Goal: Task Accomplishment & Management: Use online tool/utility

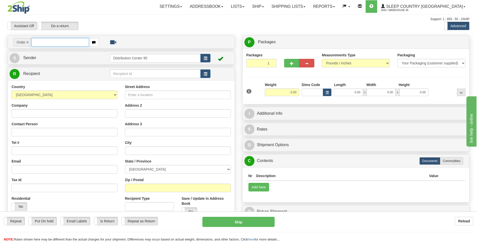
click at [46, 43] on input "text" at bounding box center [59, 42] width 57 height 9
type input "9000I036700"
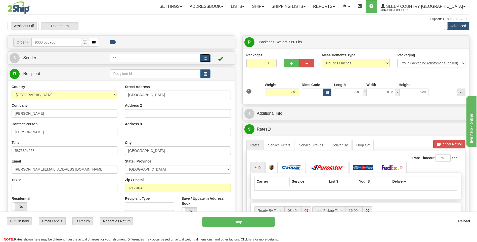
click at [202, 56] on button "button" at bounding box center [205, 58] width 10 height 9
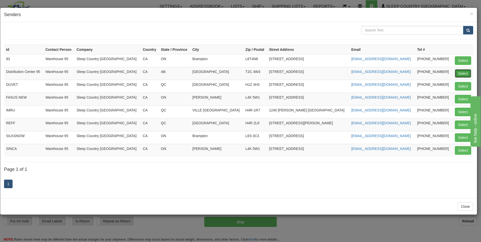
click at [460, 72] on button "Select" at bounding box center [462, 73] width 16 height 9
type input "Distribution Center 95"
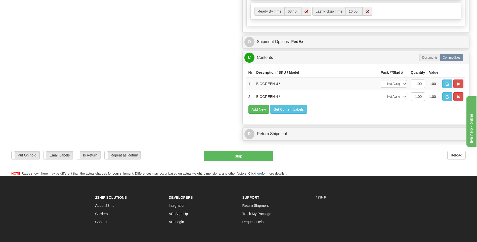
scroll to position [276, 0]
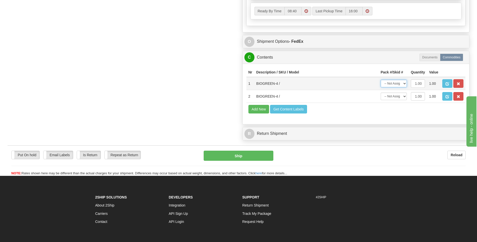
click at [402, 85] on select "-- Not Assigned -- Package 1" at bounding box center [394, 84] width 26 height 8
select select "0"
click at [381, 80] on select "-- Not Assigned -- Package 1" at bounding box center [394, 84] width 26 height 8
click at [400, 96] on select "-- Not Assigned -- Package 1" at bounding box center [394, 96] width 26 height 8
select select "0"
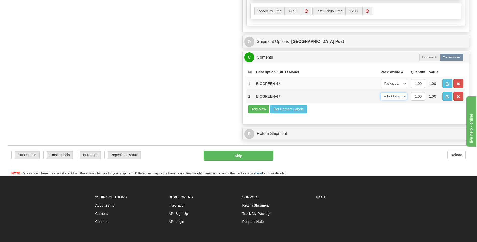
click at [381, 92] on select "-- Not Assigned -- Package 1" at bounding box center [394, 96] width 26 height 8
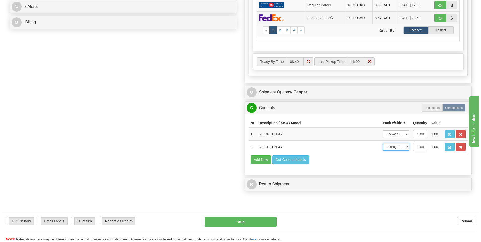
scroll to position [226, 0]
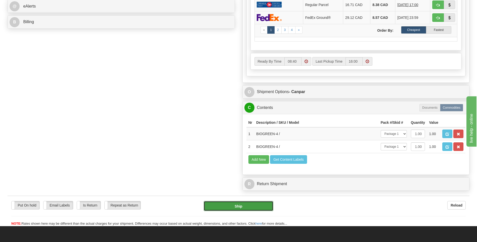
click at [248, 206] on button "Ship" at bounding box center [238, 206] width 69 height 10
type input "1"
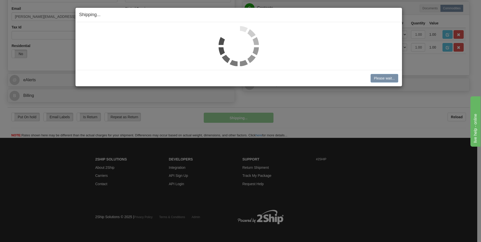
scroll to position [153, 0]
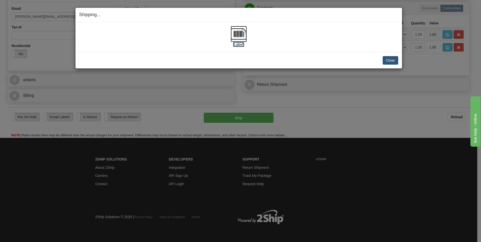
click at [241, 45] on label "[Label]" at bounding box center [239, 44] width 12 height 5
click at [389, 57] on button "Close" at bounding box center [390, 60] width 16 height 9
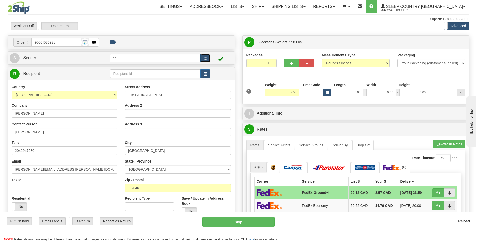
click at [206, 56] on button "button" at bounding box center [205, 58] width 10 height 9
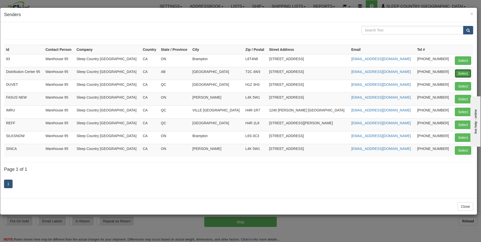
click at [465, 73] on button "Select" at bounding box center [462, 73] width 16 height 9
type input "Distribution Center 95"
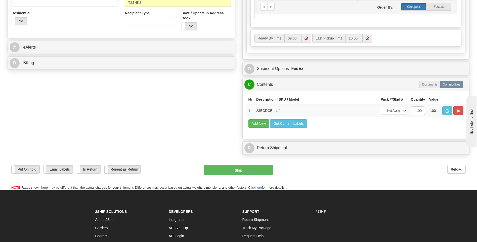
scroll to position [201, 0]
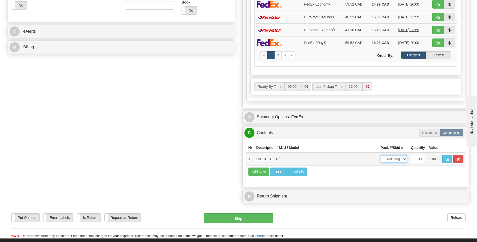
click at [397, 157] on select "-- Not Assigned -- Package 1" at bounding box center [394, 159] width 26 height 8
select select "0"
click at [381, 155] on select "-- Not Assigned -- Package 1" at bounding box center [394, 159] width 26 height 8
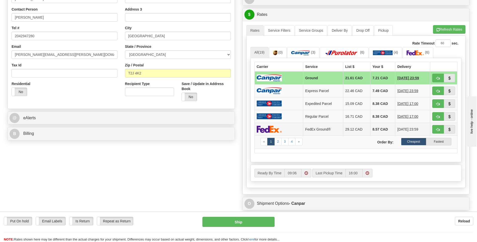
scroll to position [126, 0]
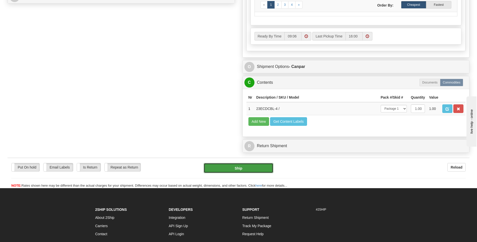
click at [242, 169] on button "Ship" at bounding box center [238, 168] width 69 height 10
type input "1"
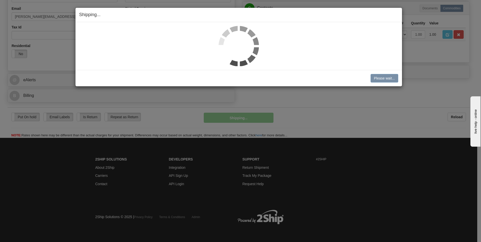
scroll to position [153, 0]
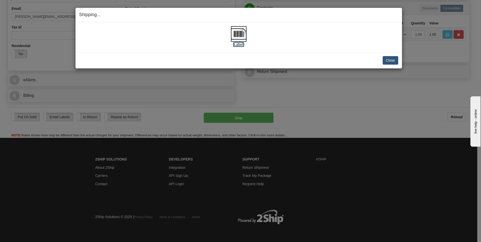
click at [234, 44] on label "[Label]" at bounding box center [239, 44] width 12 height 5
click at [393, 60] on button "Close" at bounding box center [390, 60] width 16 height 9
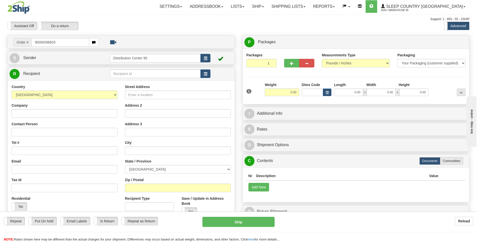
type input "9000I036603"
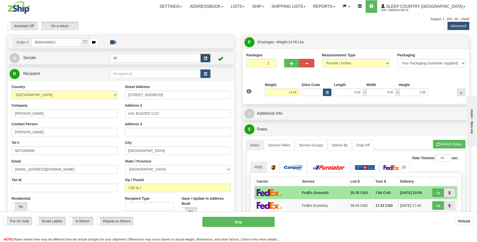
click at [204, 59] on span "button" at bounding box center [206, 58] width 4 height 3
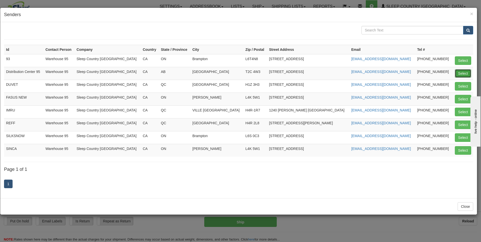
click at [455, 73] on button "Select" at bounding box center [462, 73] width 16 height 9
type input "Distribution Center 95"
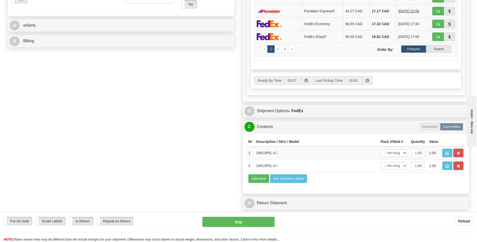
scroll to position [251, 0]
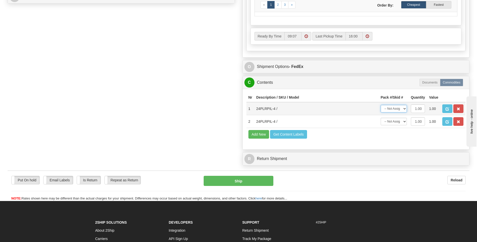
click at [392, 110] on select "-- Not Assigned -- Package 1" at bounding box center [394, 109] width 26 height 8
select select "0"
click at [381, 105] on select "-- Not Assigned -- Package 1" at bounding box center [394, 109] width 26 height 8
click at [392, 122] on select "-- Not Assigned -- Package 1" at bounding box center [394, 122] width 26 height 8
select select "0"
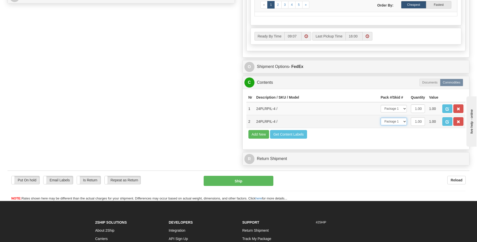
click at [381, 118] on select "-- Not Assigned -- Package 1" at bounding box center [394, 122] width 26 height 8
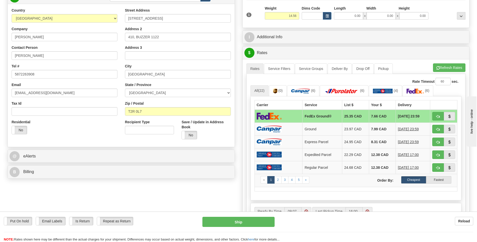
scroll to position [75, 0]
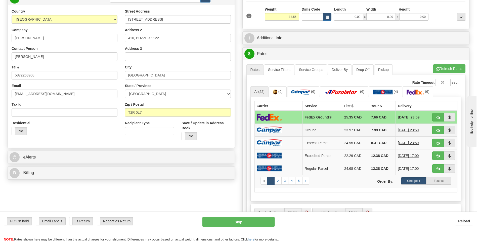
click at [304, 126] on td "Ground" at bounding box center [322, 129] width 40 height 13
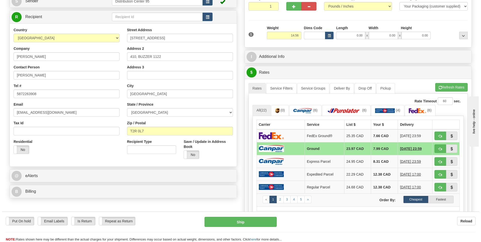
scroll to position [126, 0]
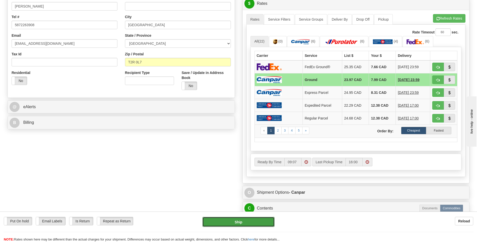
click at [253, 222] on button "Ship" at bounding box center [238, 222] width 72 height 10
type input "1"
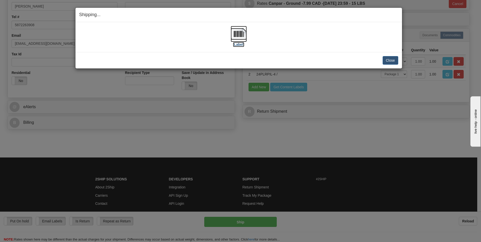
click at [236, 44] on label "[Label]" at bounding box center [239, 44] width 12 height 5
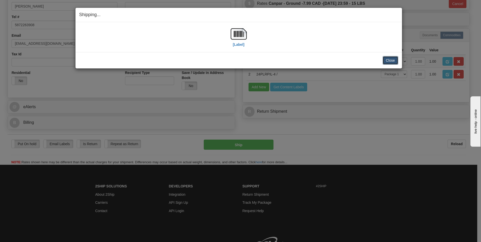
click at [392, 62] on button "Close" at bounding box center [390, 60] width 16 height 9
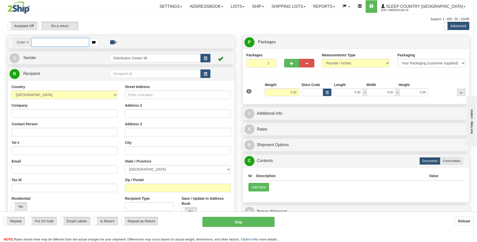
click at [54, 41] on input "text" at bounding box center [59, 42] width 57 height 9
type input "9000I035239"
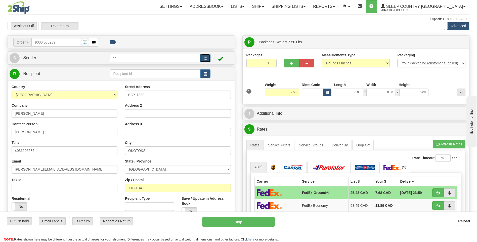
click at [209, 56] on button "button" at bounding box center [205, 58] width 10 height 9
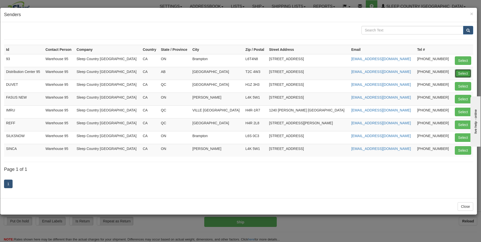
click at [456, 71] on button "Select" at bounding box center [462, 73] width 16 height 9
type input "Distribution Center 95"
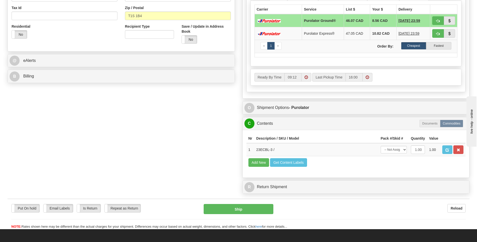
scroll to position [201, 0]
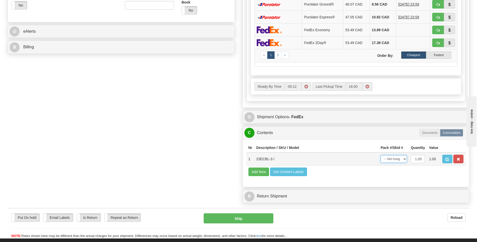
click at [402, 158] on select "-- Not Assigned -- Package 1" at bounding box center [394, 159] width 26 height 8
select select "0"
click at [381, 155] on select "-- Not Assigned -- Package 1" at bounding box center [394, 159] width 26 height 8
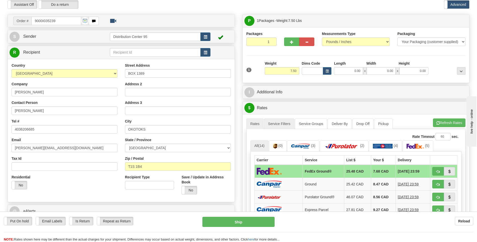
scroll to position [50, 0]
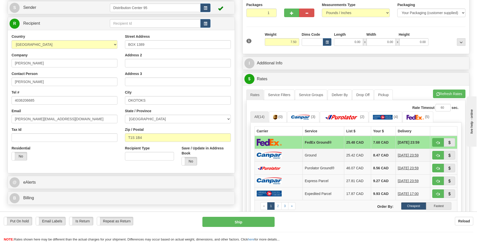
click at [284, 157] on td at bounding box center [278, 155] width 48 height 13
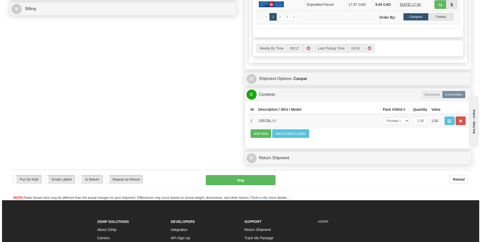
scroll to position [251, 0]
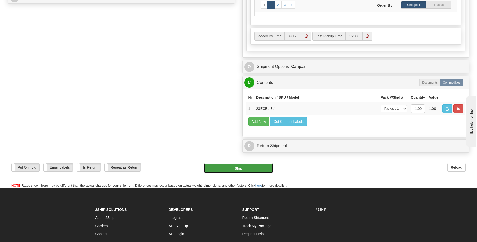
click at [260, 171] on button "Ship" at bounding box center [238, 168] width 69 height 10
type input "1"
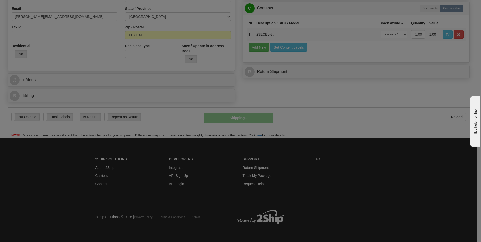
scroll to position [153, 0]
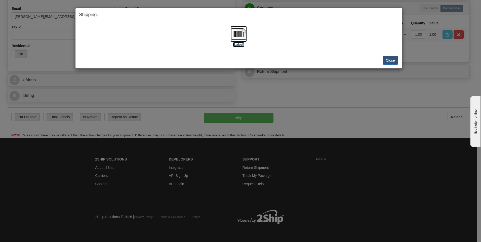
click at [234, 44] on label "[Label]" at bounding box center [239, 44] width 12 height 5
click at [388, 59] on button "Close" at bounding box center [390, 60] width 16 height 9
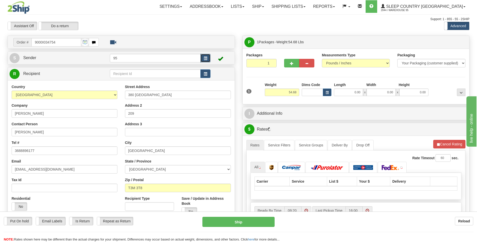
click at [204, 56] on button "button" at bounding box center [205, 58] width 10 height 9
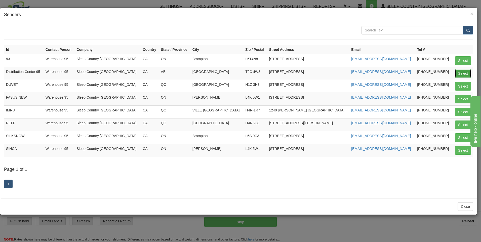
click at [457, 73] on button "Select" at bounding box center [462, 73] width 16 height 9
type input "Distribution Center 95"
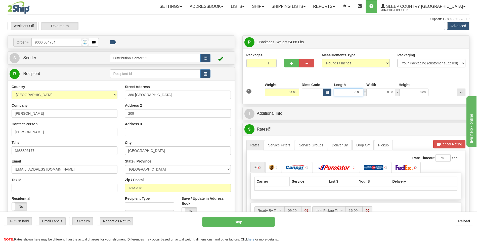
drag, startPoint x: 344, startPoint y: 95, endPoint x: 349, endPoint y: 94, distance: 5.1
click at [345, 95] on input "0.00" at bounding box center [348, 92] width 29 height 8
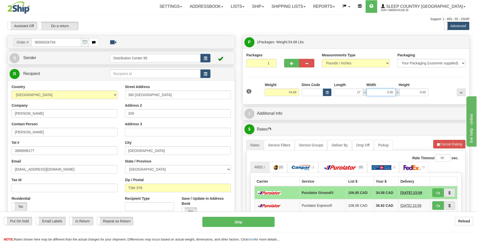
type input "17.00"
click at [385, 93] on input "0.00" at bounding box center [380, 92] width 29 height 8
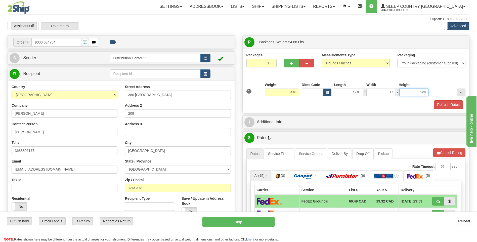
type input "17.00"
click at [418, 89] on input "0.00" at bounding box center [413, 92] width 29 height 8
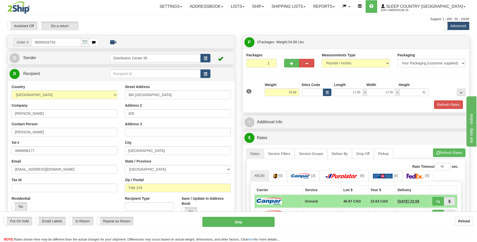
type input "41.00"
click at [436, 85] on div at bounding box center [448, 89] width 37 height 14
click at [448, 104] on button "Refresh Rates" at bounding box center [448, 104] width 29 height 9
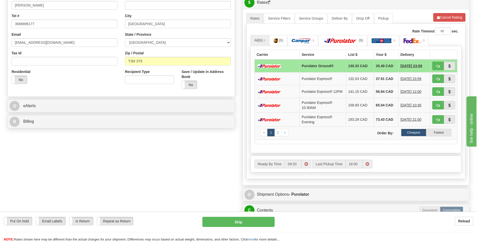
scroll to position [176, 0]
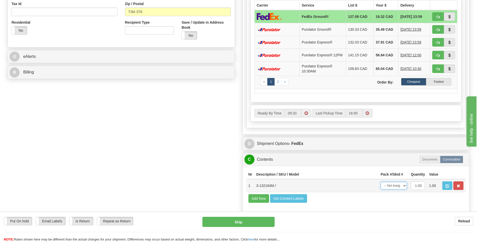
click at [395, 187] on select "-- Not Assigned -- Package 1" at bounding box center [394, 186] width 26 height 8
select select "0"
click at [381, 183] on select "-- Not Assigned -- Package 1" at bounding box center [394, 186] width 26 height 8
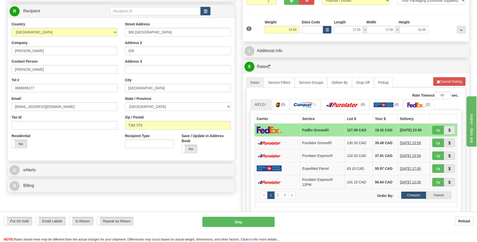
scroll to position [0, 0]
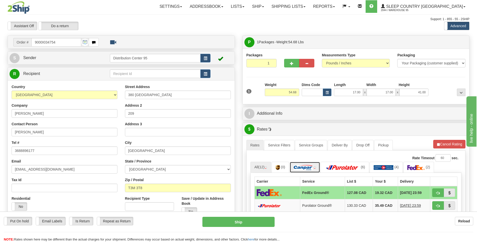
click at [309, 167] on img at bounding box center [303, 167] width 19 height 5
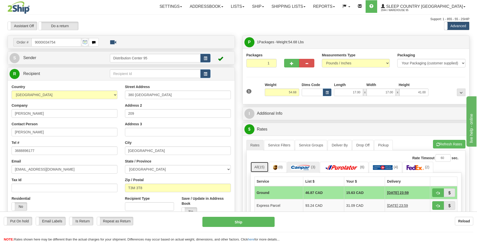
click at [262, 167] on span "(15)" at bounding box center [261, 167] width 6 height 4
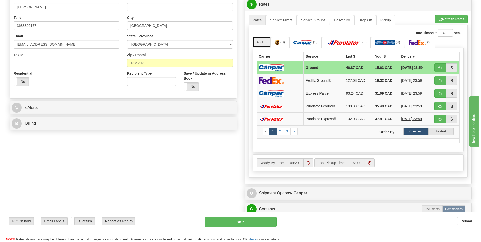
scroll to position [126, 0]
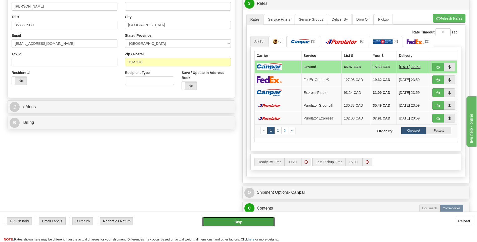
click at [274, 224] on button "Ship" at bounding box center [238, 222] width 72 height 10
type input "1"
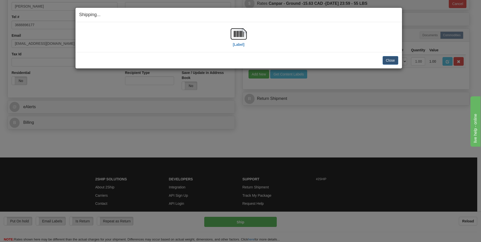
click at [236, 48] on div "[Label]" at bounding box center [238, 37] width 16 height 22
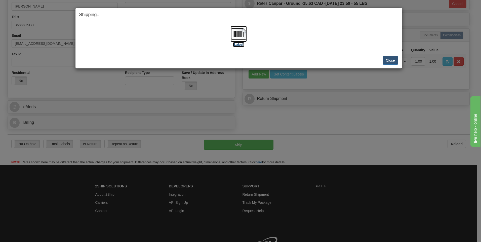
click at [236, 45] on label "[Label]" at bounding box center [239, 44] width 12 height 5
click at [387, 58] on button "Close" at bounding box center [390, 60] width 16 height 9
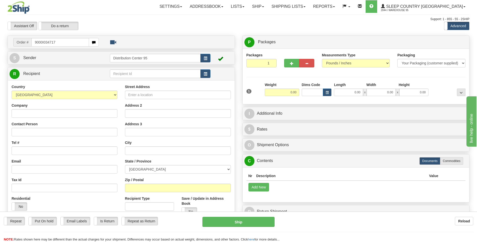
type input "9000I034717"
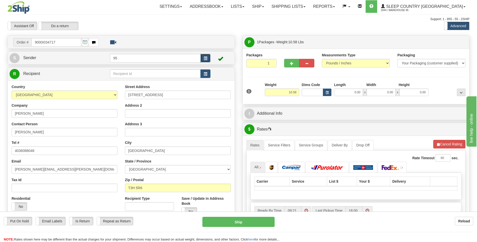
click at [208, 61] on button "button" at bounding box center [205, 58] width 10 height 9
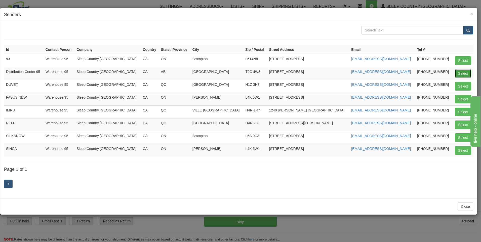
click at [466, 73] on button "Select" at bounding box center [462, 73] width 16 height 9
type input "Distribution Center 95"
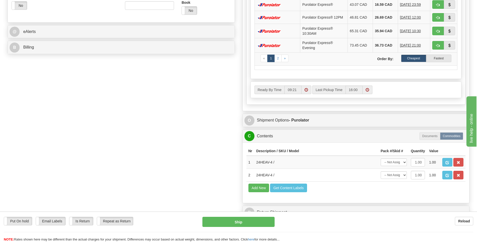
scroll to position [201, 0]
click at [394, 164] on select "-- Not Assigned -- Package 1" at bounding box center [394, 162] width 26 height 8
select select "0"
click at [381, 158] on select "-- Not Assigned -- Package 1" at bounding box center [394, 162] width 26 height 8
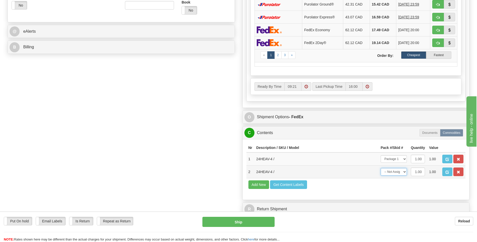
click at [397, 174] on select "-- Not Assigned -- Package 1" at bounding box center [394, 172] width 26 height 8
select select "0"
click at [381, 168] on select "-- Not Assigned -- Package 1" at bounding box center [394, 172] width 26 height 8
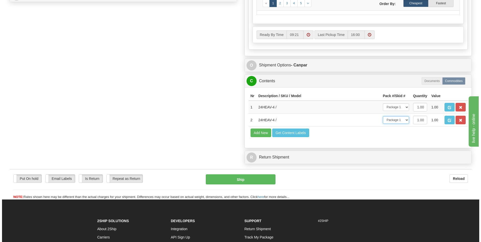
scroll to position [276, 0]
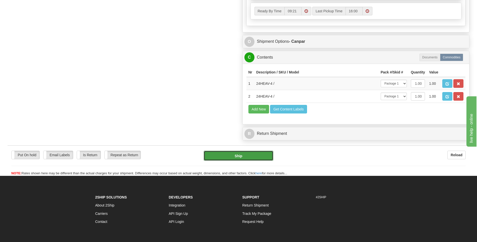
click at [244, 152] on button "Ship" at bounding box center [238, 156] width 69 height 10
type input "1"
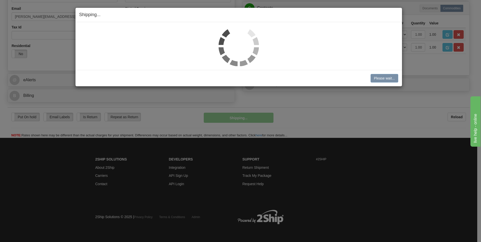
scroll to position [142, 0]
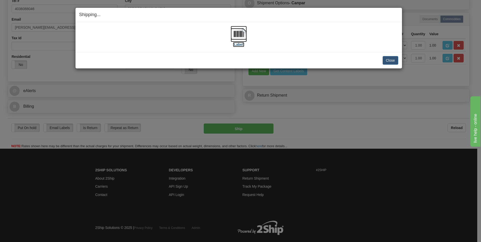
click at [241, 44] on label "[Label]" at bounding box center [239, 44] width 12 height 5
click at [395, 60] on button "Close" at bounding box center [390, 60] width 16 height 9
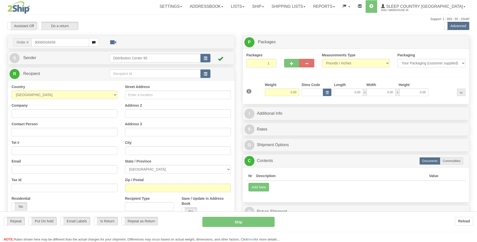
type input "9000I034456"
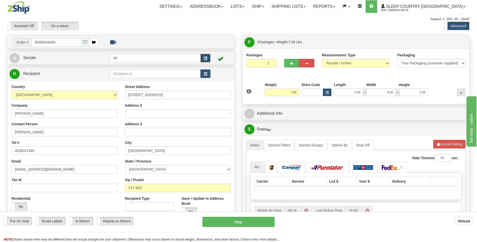
click at [208, 58] on button "button" at bounding box center [205, 58] width 10 height 9
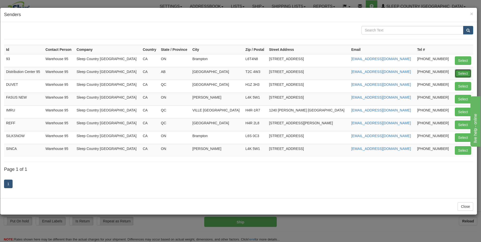
click at [458, 74] on button "Select" at bounding box center [462, 73] width 16 height 9
type input "Distribution Center 95"
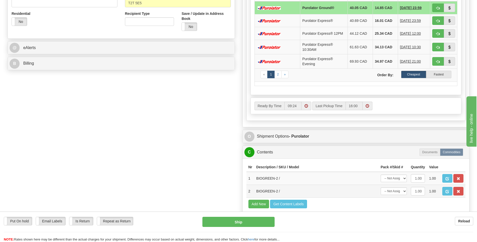
scroll to position [226, 0]
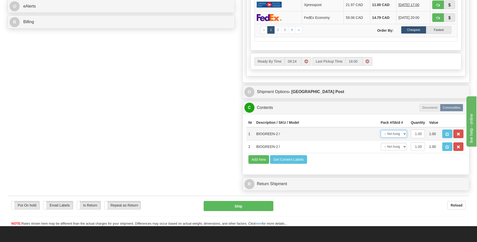
click at [395, 136] on select "-- Not Assigned -- Package 1" at bounding box center [394, 134] width 26 height 8
select select "0"
click at [381, 130] on select "-- Not Assigned -- Package 1" at bounding box center [394, 134] width 26 height 8
click at [398, 148] on select "-- Not Assigned -- Package 1" at bounding box center [394, 147] width 26 height 8
select select "0"
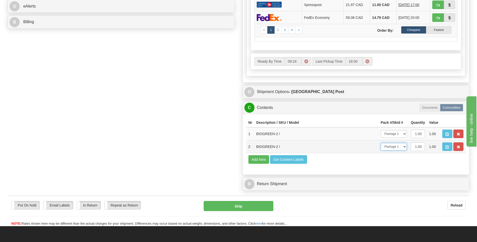
click at [381, 143] on select "-- Not Assigned -- Package 1" at bounding box center [394, 147] width 26 height 8
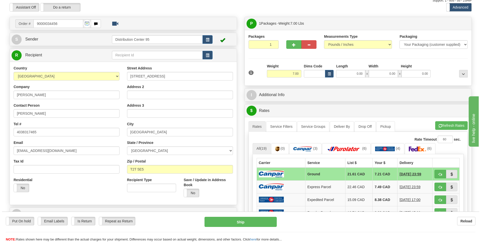
scroll to position [50, 0]
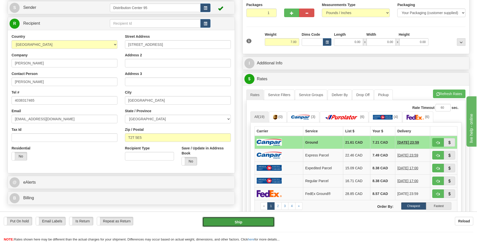
click at [258, 218] on button "Ship" at bounding box center [238, 222] width 72 height 10
type input "1"
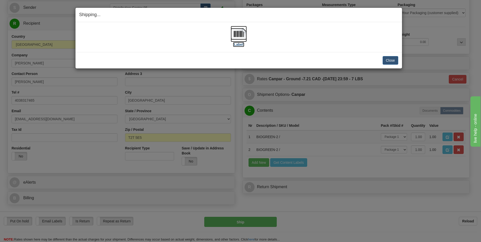
click at [236, 45] on label "[Label]" at bounding box center [239, 44] width 12 height 5
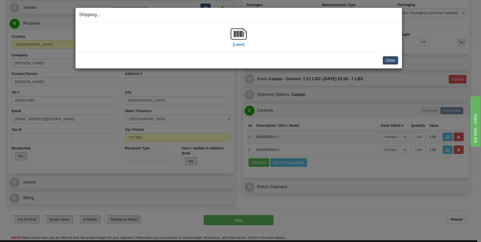
click at [392, 61] on button "Close" at bounding box center [390, 60] width 16 height 9
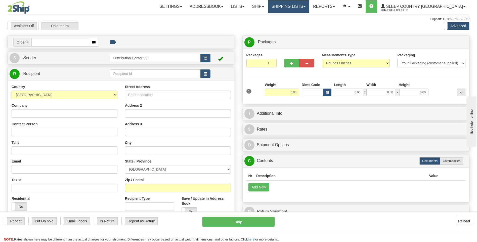
click at [309, 6] on link "Shipping lists" at bounding box center [288, 6] width 41 height 13
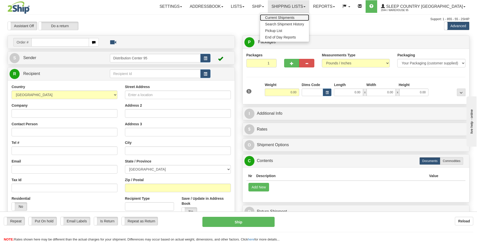
click at [294, 17] on span "Current Shipments" at bounding box center [279, 18] width 29 height 4
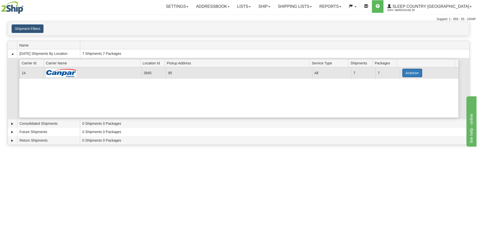
click at [411, 70] on button "Actions" at bounding box center [412, 73] width 20 height 9
click at [398, 87] on span "Close" at bounding box center [393, 89] width 12 height 4
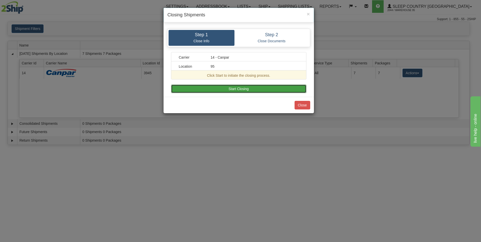
click at [234, 91] on button "Start Closing" at bounding box center [238, 88] width 135 height 9
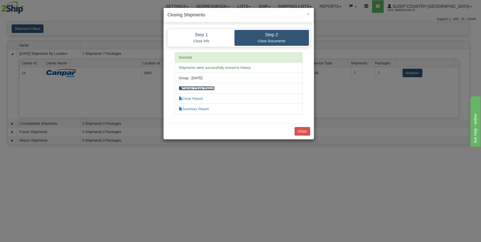
click at [211, 88] on link "Carrier Close Report" at bounding box center [197, 88] width 36 height 4
click at [197, 109] on link "Summary Report" at bounding box center [194, 109] width 30 height 4
click at [308, 129] on button "Close" at bounding box center [302, 131] width 16 height 9
